Goal: Task Accomplishment & Management: Use online tool/utility

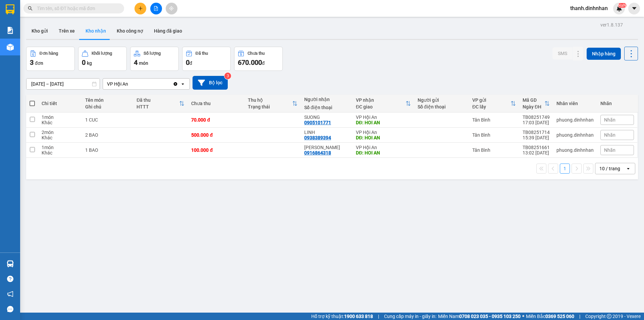
click at [84, 10] on input "text" at bounding box center [76, 8] width 79 height 7
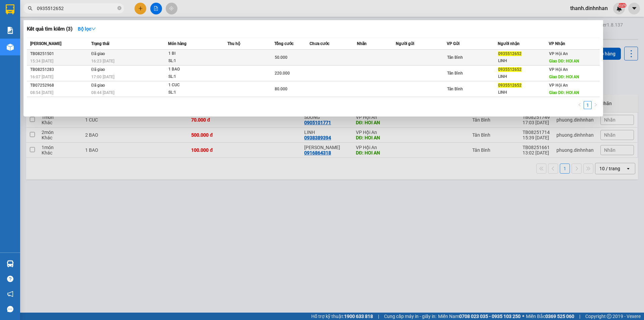
type input "0935512652"
click at [507, 54] on span "0935512652" at bounding box center [509, 53] width 23 height 5
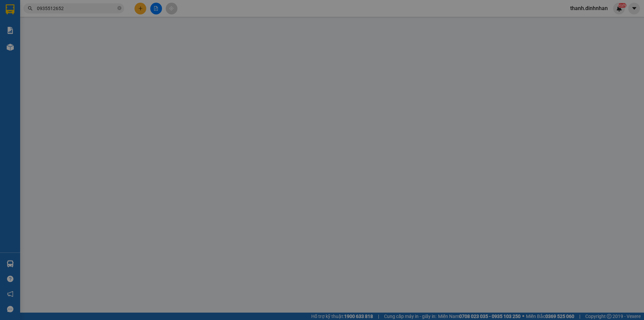
click at [507, 54] on div "SĐT Người Gửi VD: 0371234567 Người gửi Tên người gửi VP gửi * VP Hội An Lấy hàn…" at bounding box center [334, 63] width 571 height 23
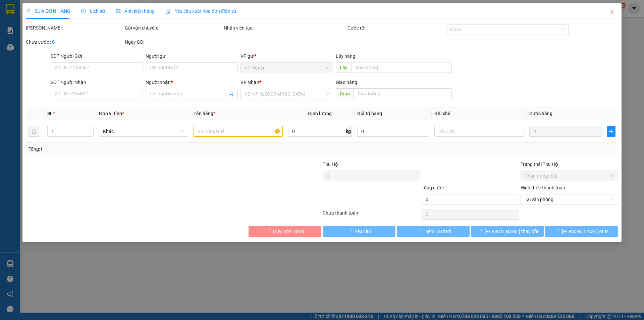
type input "0935512652"
type input "LINH"
type input "HOI AN"
type input "50.000"
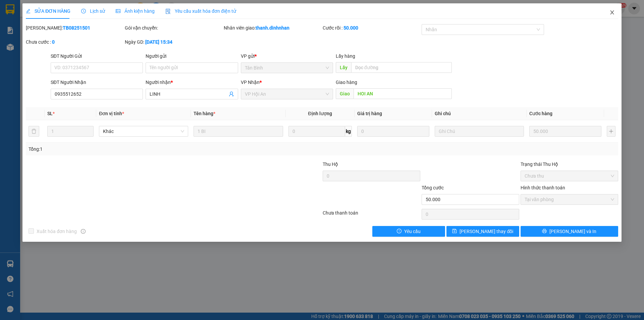
click at [611, 11] on icon "close" at bounding box center [612, 12] width 4 height 4
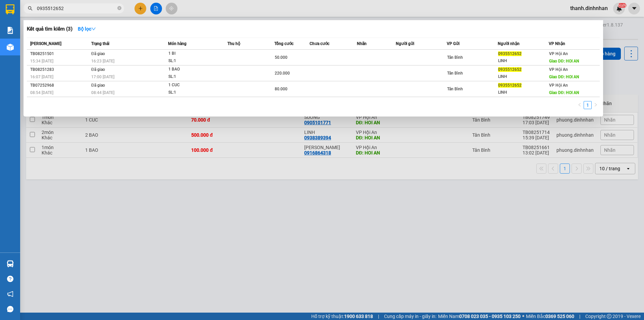
click at [88, 10] on input "0935512652" at bounding box center [76, 8] width 79 height 7
click at [224, 250] on div at bounding box center [322, 160] width 644 height 320
click at [88, 12] on input "0935512652" at bounding box center [76, 8] width 79 height 7
click at [95, 9] on input "0935512652" at bounding box center [76, 8] width 79 height 7
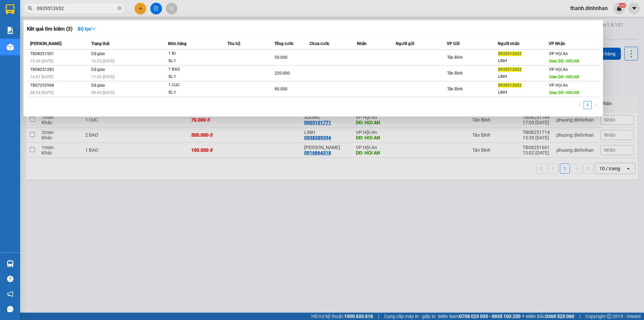
click at [105, 11] on input "0935512652" at bounding box center [76, 8] width 79 height 7
click at [119, 9] on icon "close-circle" at bounding box center [119, 8] width 4 height 4
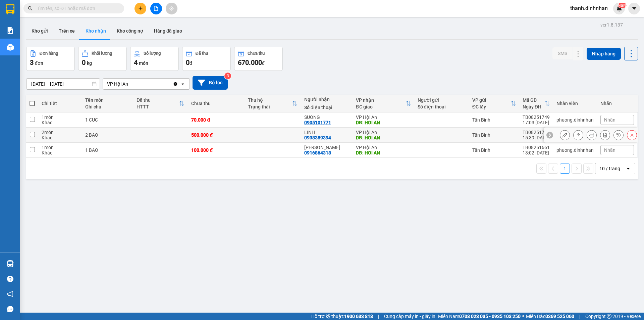
click at [321, 135] on div "0938389394" at bounding box center [317, 137] width 27 height 5
copy div "0938389394"
click at [96, 10] on input "text" at bounding box center [76, 8] width 79 height 7
paste input "0938389394"
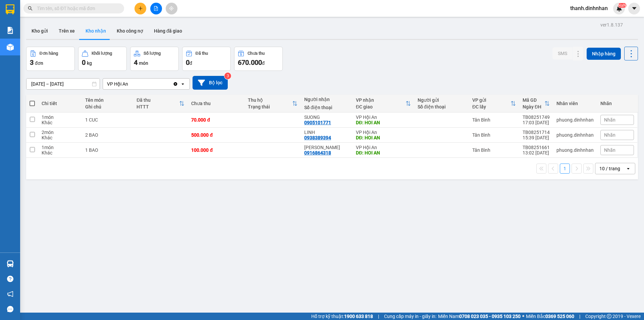
type input "0938389394"
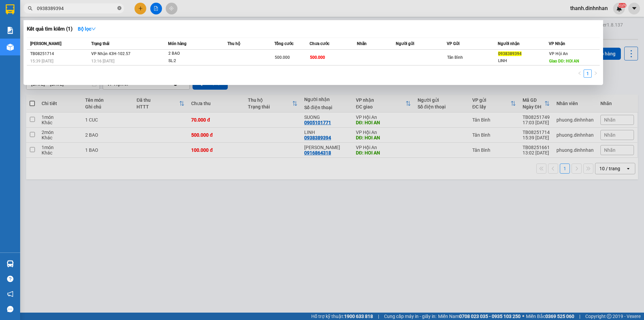
click at [119, 9] on icon "close-circle" at bounding box center [119, 8] width 4 height 4
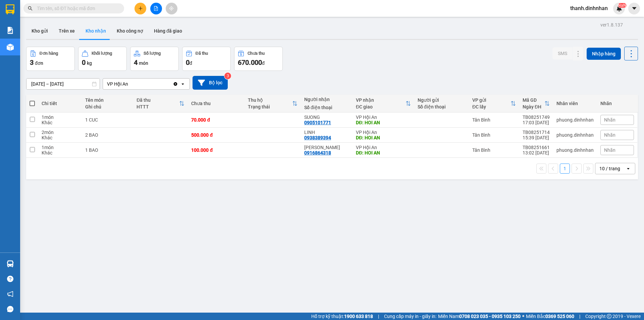
drag, startPoint x: 104, startPoint y: 246, endPoint x: 104, endPoint y: 241, distance: 4.7
click at [104, 246] on div "ver 1.8.137 Kho gửi Trên xe Kho nhận Kho công nợ Hàng đã giao Đơn hàng 3 đơn Kh…" at bounding box center [332, 180] width 618 height 320
